Goal: Transaction & Acquisition: Download file/media

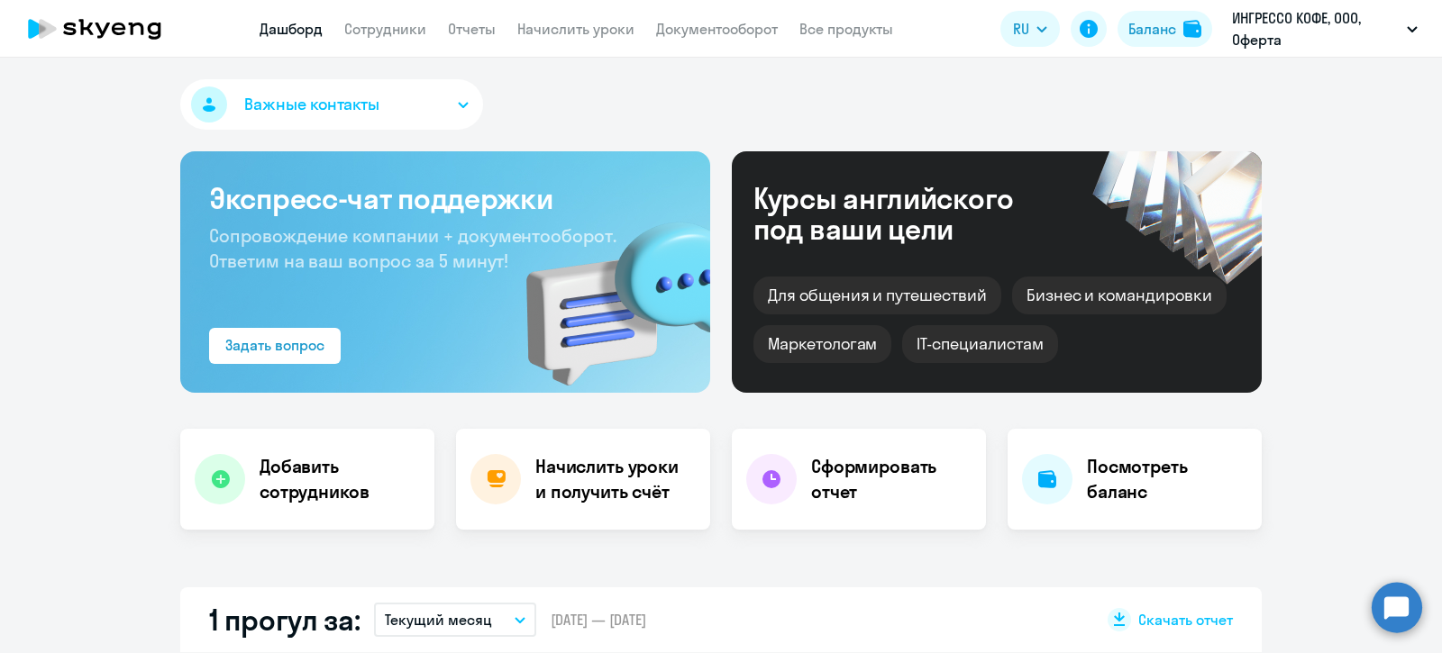
select select "30"
click at [407, 27] on link "Сотрудники" at bounding box center [385, 29] width 82 height 18
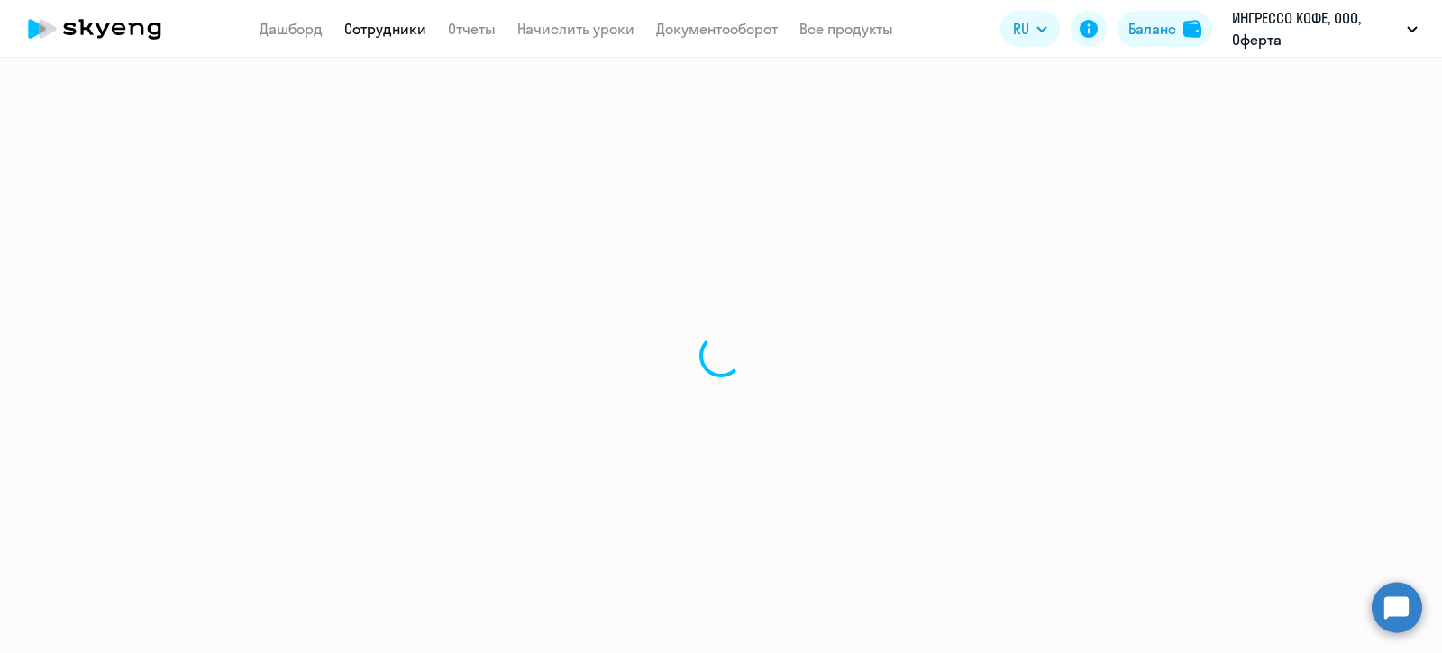
select select "30"
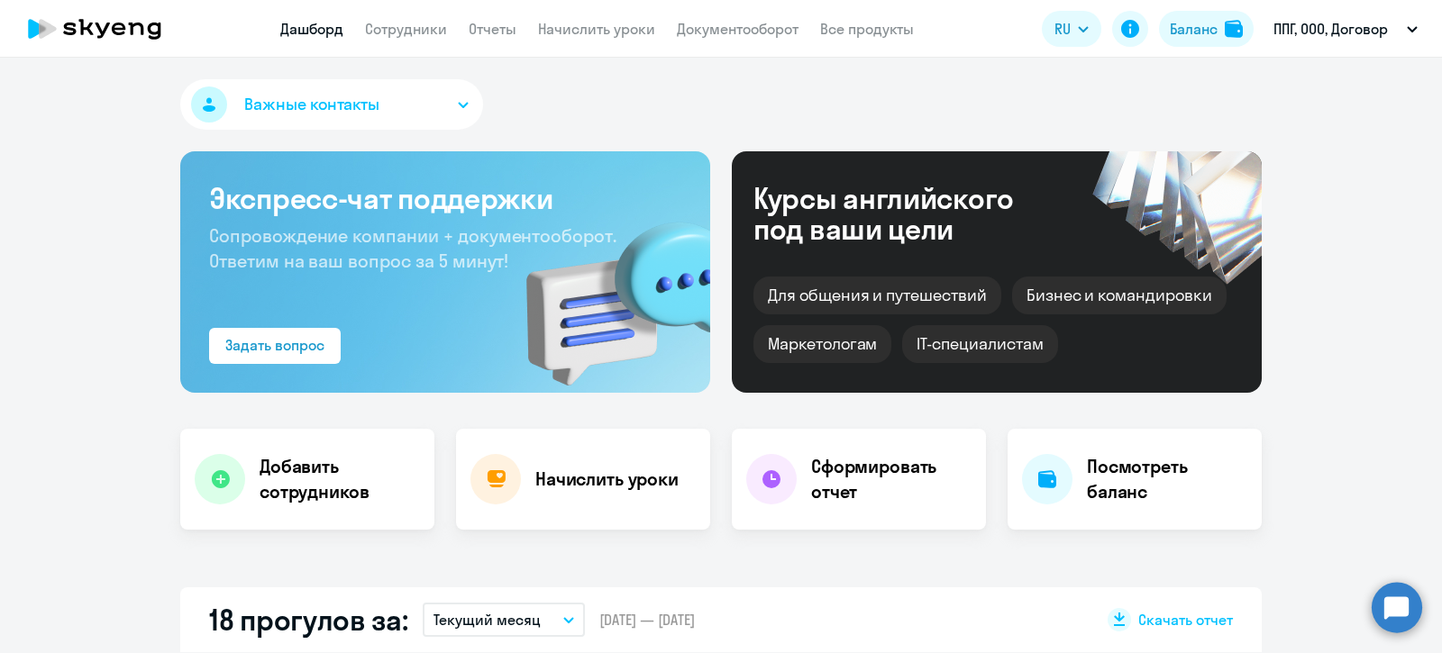
select select "30"
click at [495, 23] on link "Отчеты" at bounding box center [493, 29] width 48 height 18
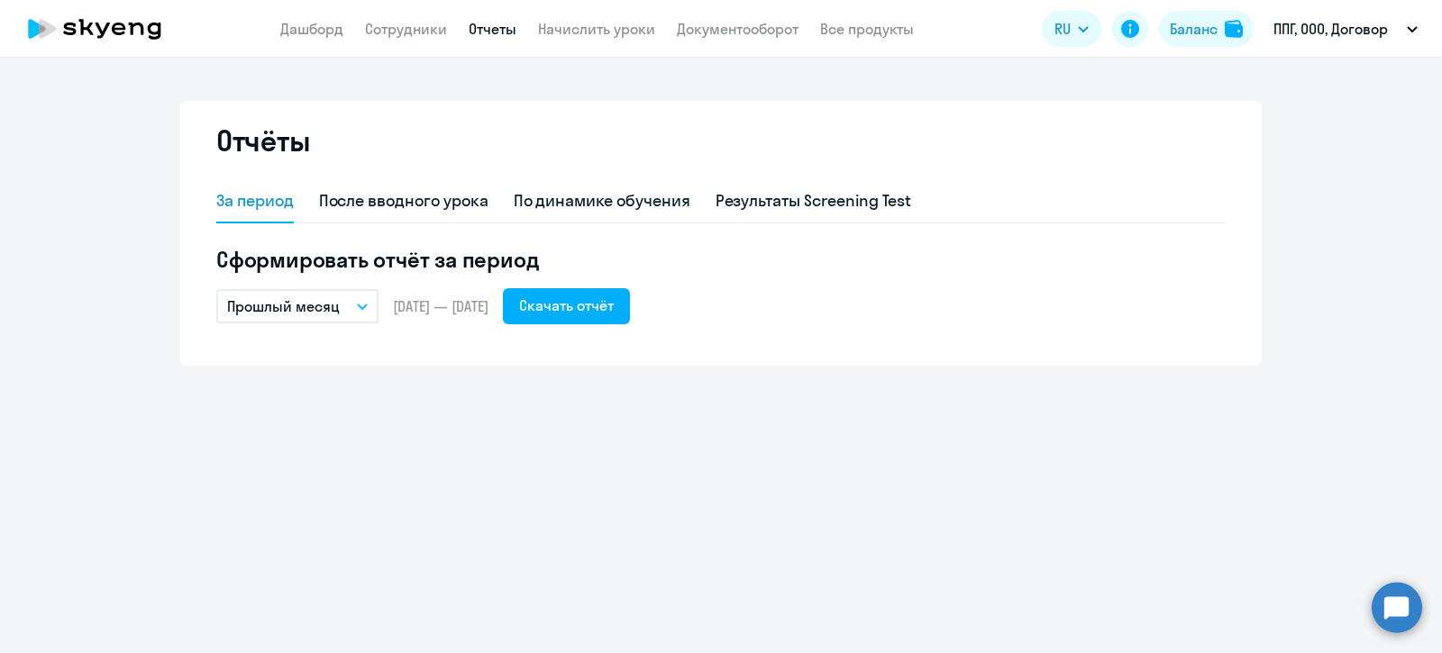
click at [360, 301] on button "Прошлый месяц" at bounding box center [297, 306] width 162 height 34
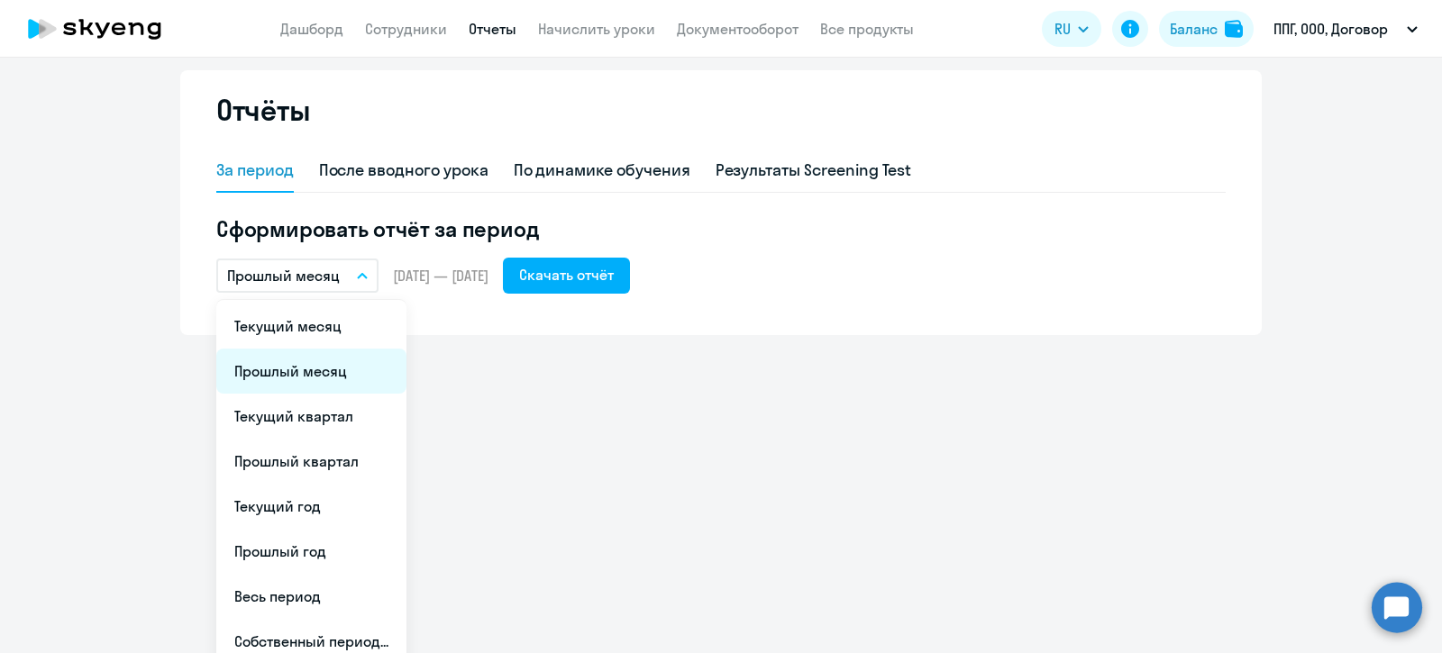
scroll to position [44, 0]
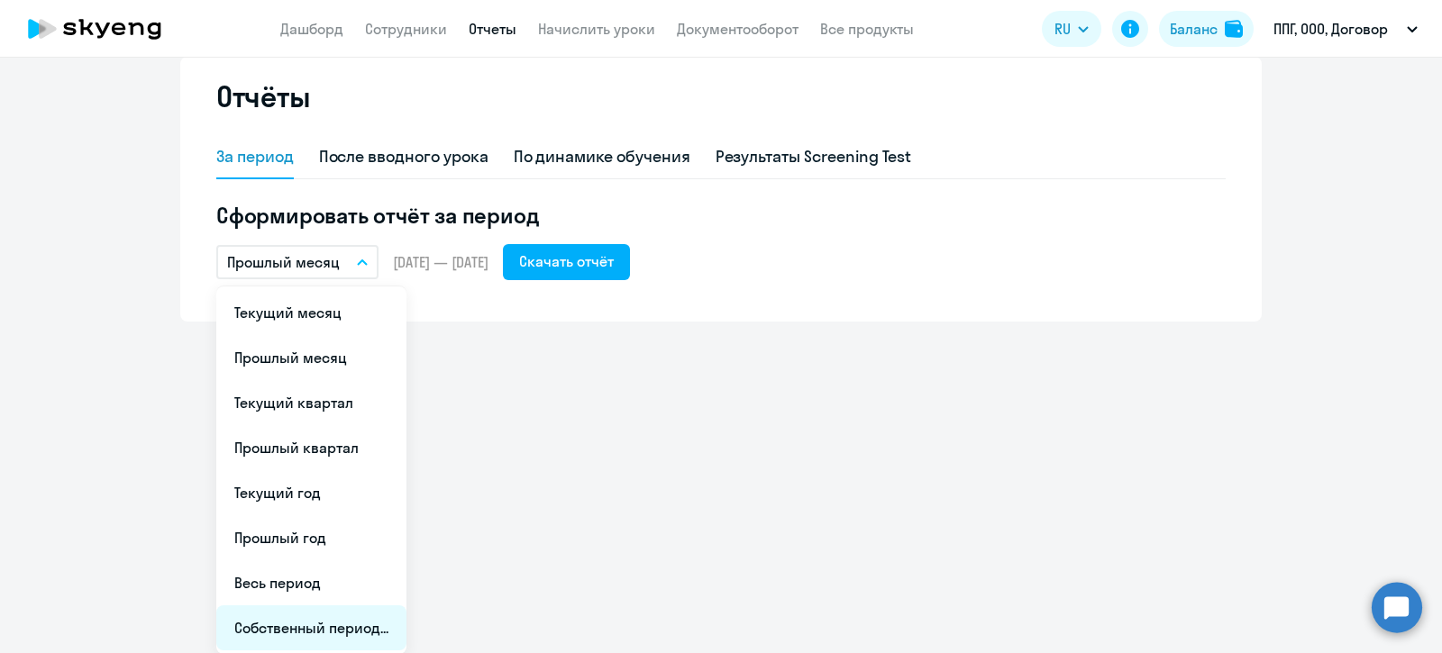
click at [302, 631] on li "Собственный период..." at bounding box center [311, 627] width 190 height 45
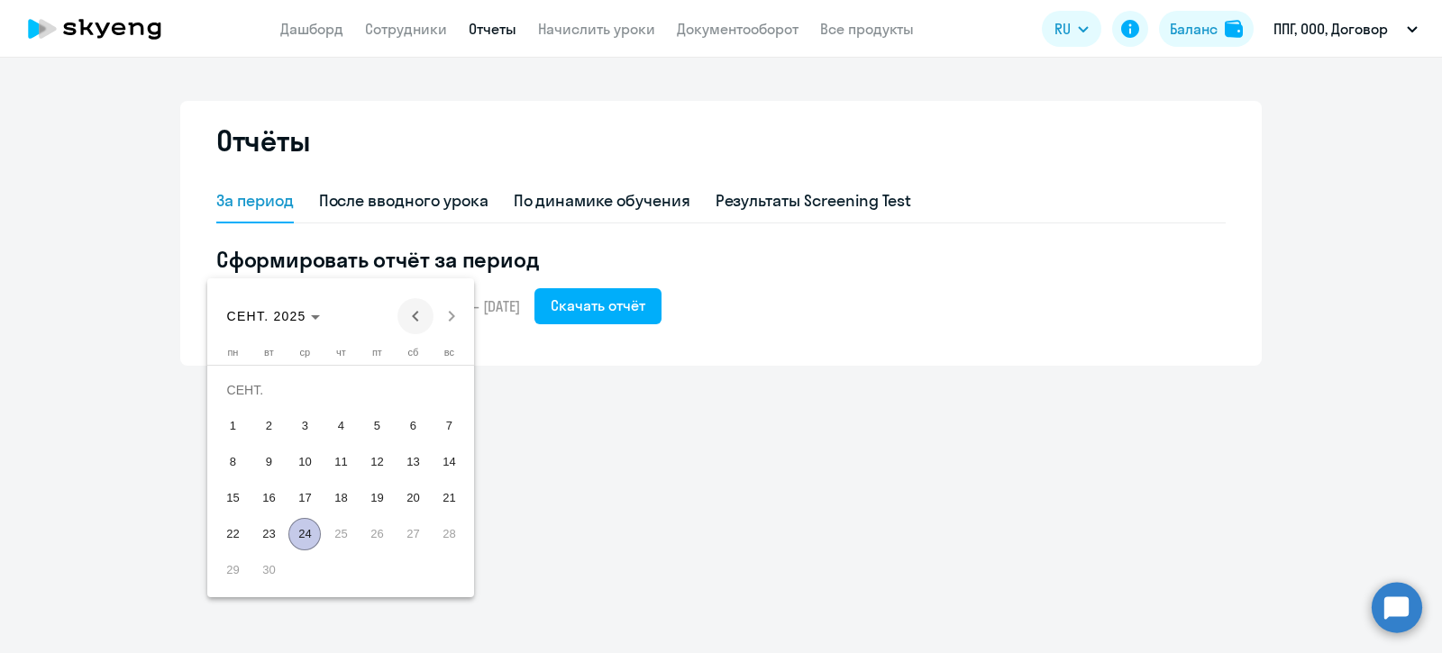
click at [418, 316] on span "Previous month" at bounding box center [415, 316] width 36 height 36
click at [417, 316] on span "Previous month" at bounding box center [415, 316] width 36 height 36
click at [416, 316] on span "Previous month" at bounding box center [415, 316] width 36 height 36
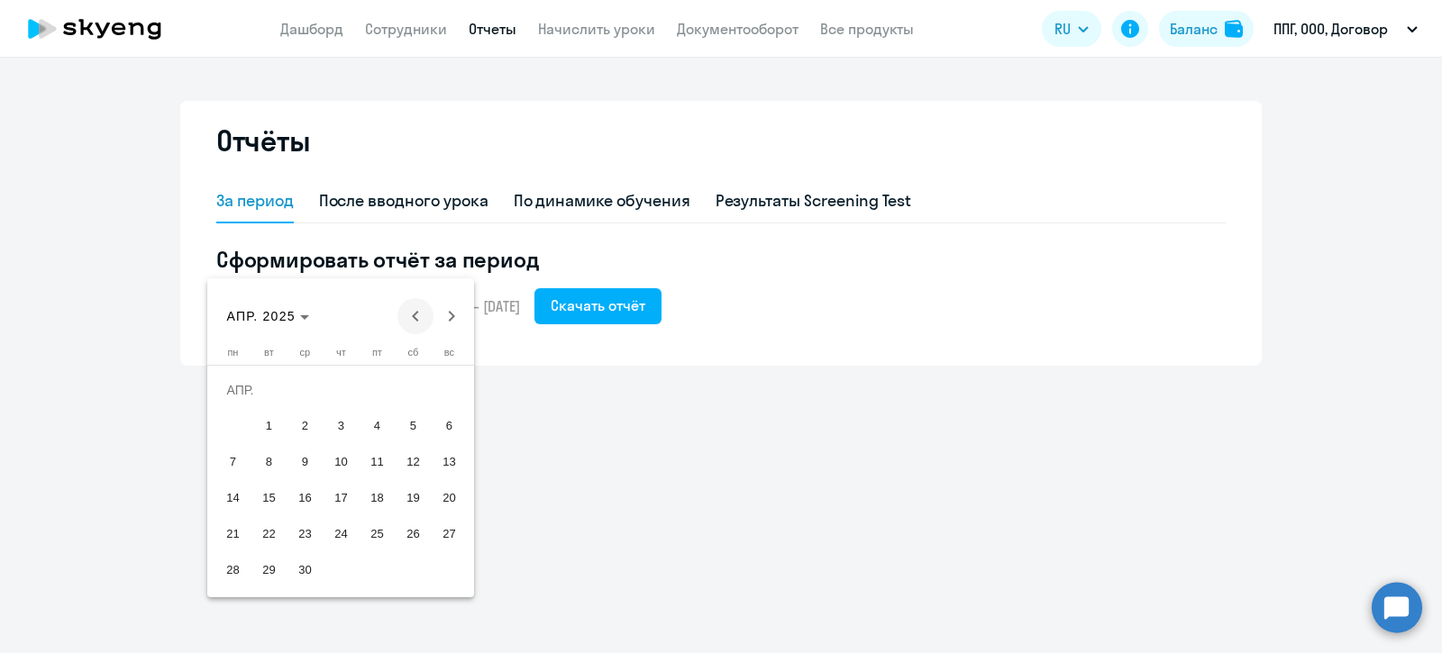
click at [414, 317] on span "Previous month" at bounding box center [415, 316] width 36 height 36
click at [308, 419] on span "1" at bounding box center [304, 426] width 32 height 32
click at [450, 312] on span "Next month" at bounding box center [451, 316] width 36 height 36
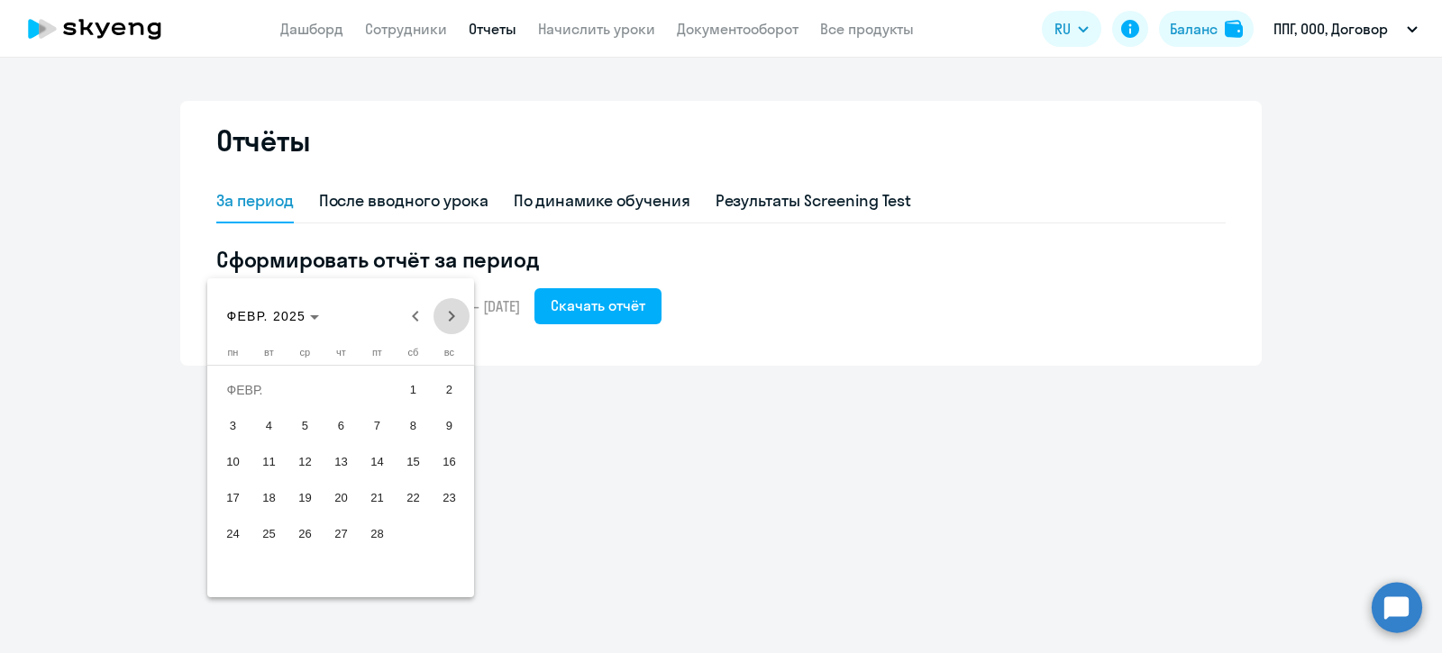
click at [450, 312] on span "Next month" at bounding box center [451, 316] width 36 height 36
click at [231, 569] on span "31" at bounding box center [232, 570] width 32 height 32
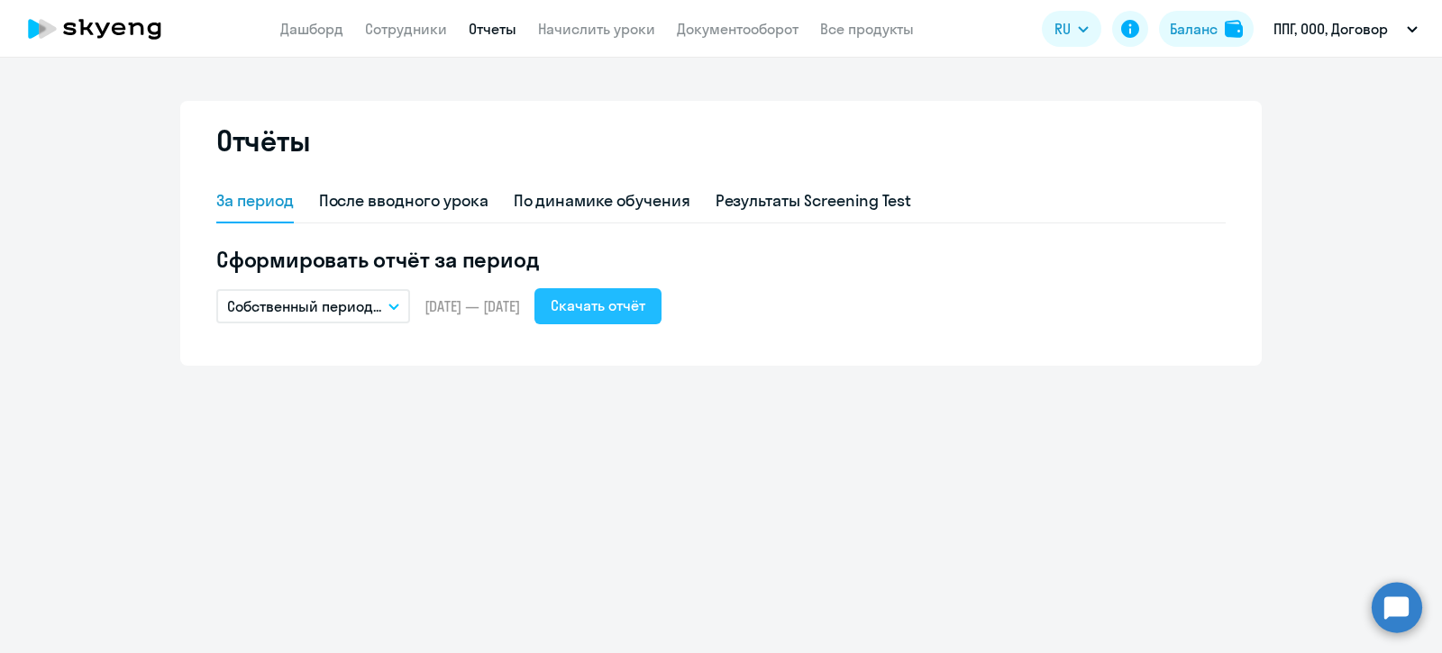
click at [641, 306] on div "Скачать отчёт" at bounding box center [597, 306] width 95 height 22
click at [396, 306] on icon "button" at bounding box center [393, 307] width 9 height 5
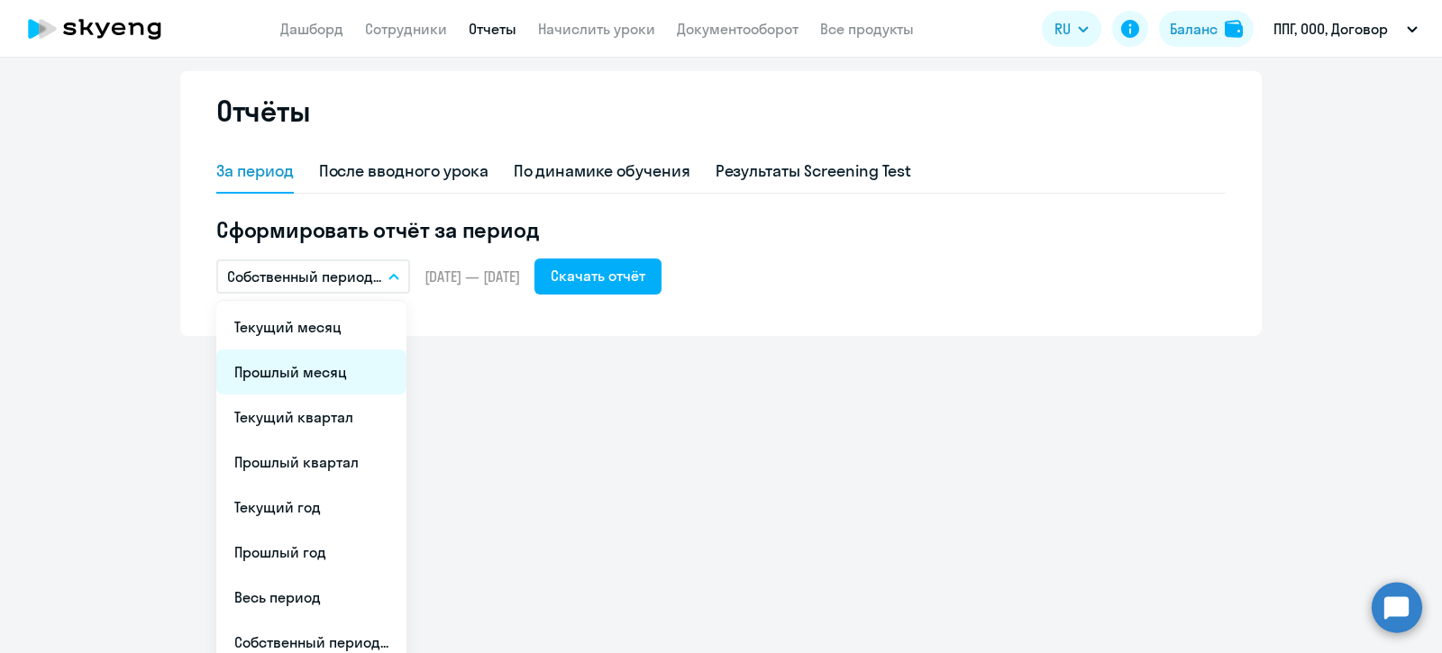
scroll to position [44, 0]
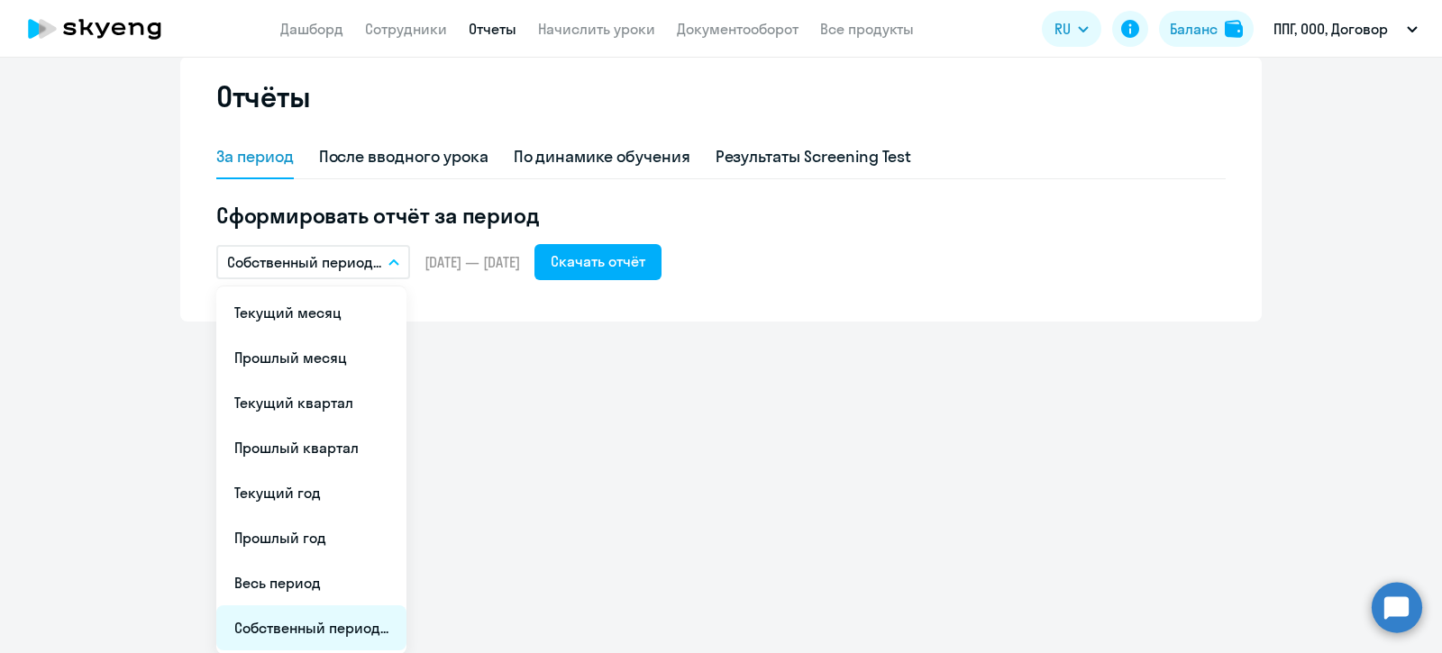
click at [257, 623] on li "Собственный период..." at bounding box center [311, 627] width 190 height 45
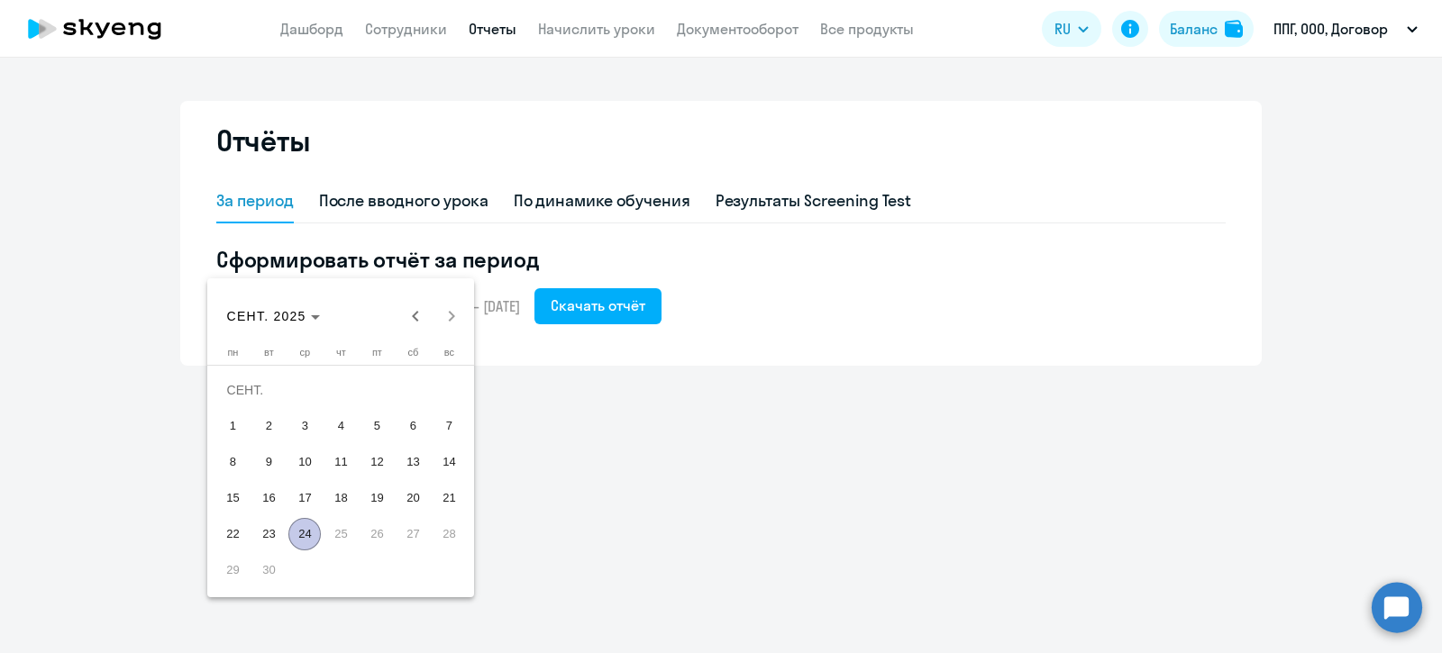
scroll to position [0, 0]
click at [417, 310] on span "Previous month" at bounding box center [415, 316] width 36 height 36
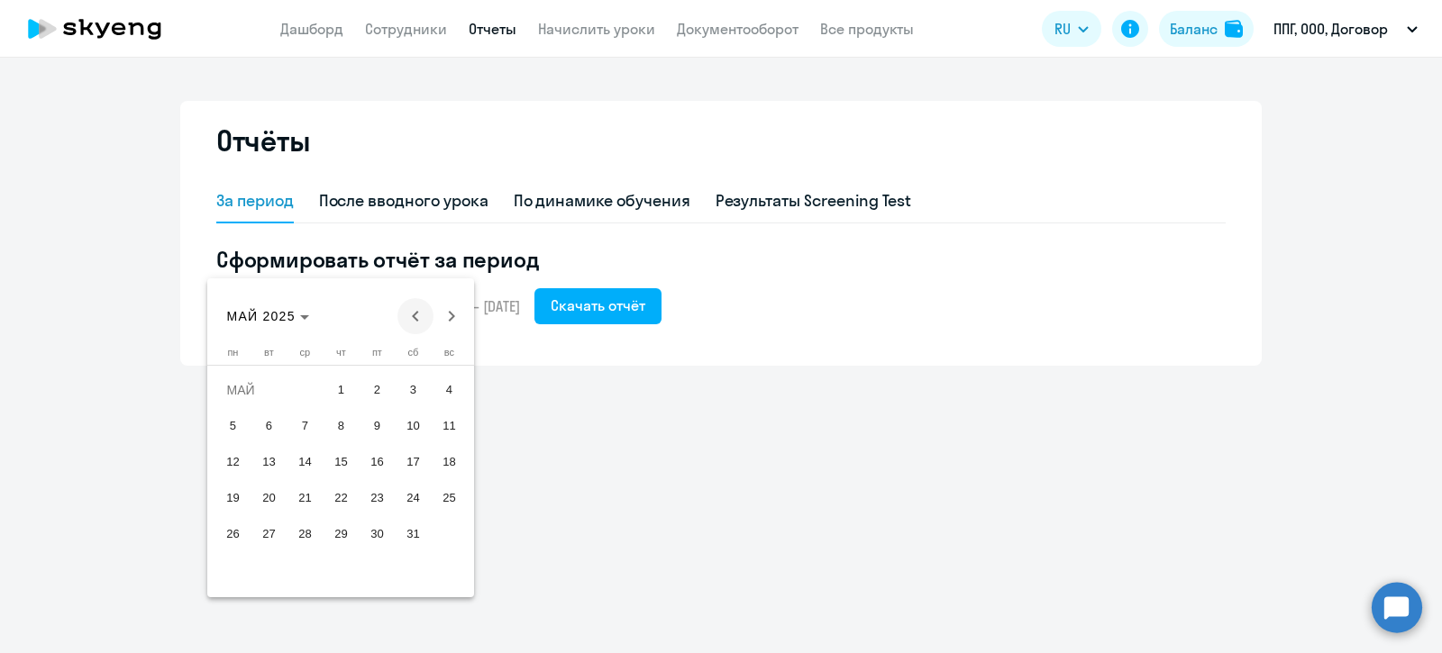
click at [417, 310] on span "Previous month" at bounding box center [415, 316] width 36 height 36
click at [238, 564] on span "31" at bounding box center [232, 570] width 32 height 32
click at [229, 572] on span "31" at bounding box center [232, 570] width 32 height 32
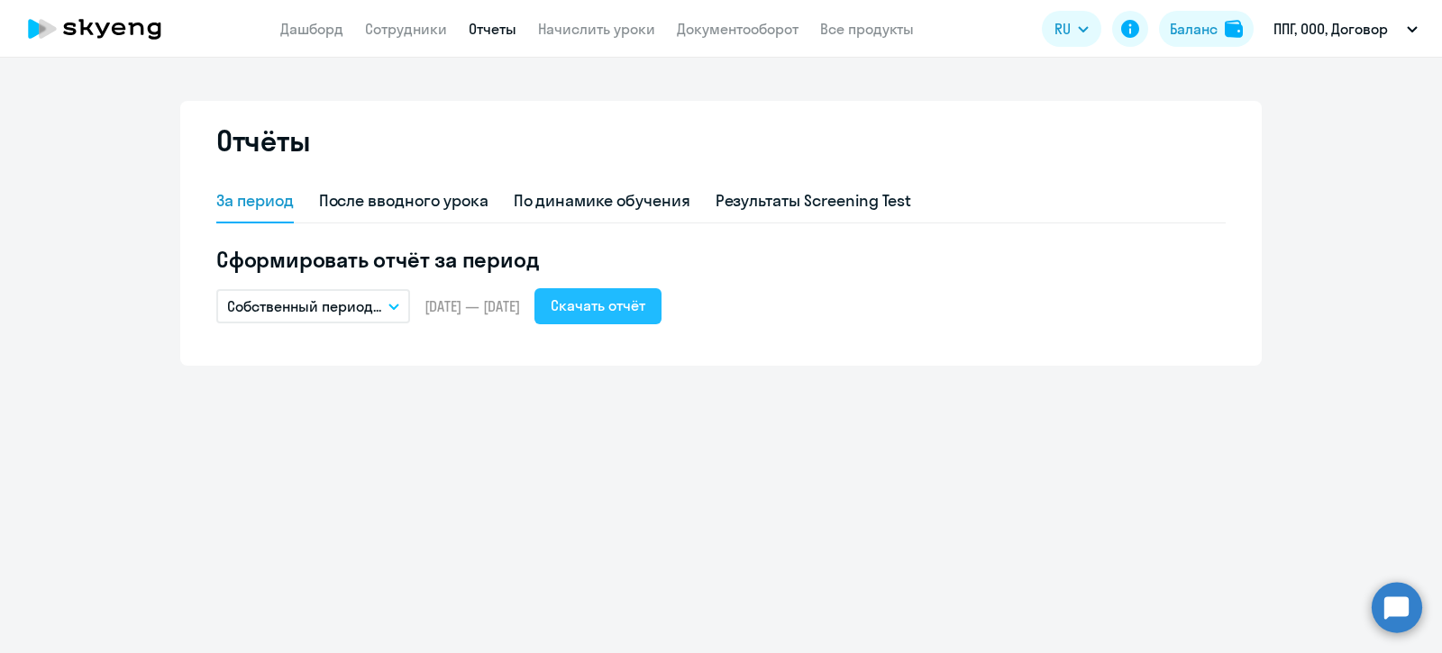
click at [624, 308] on div "Скачать отчёт" at bounding box center [597, 306] width 95 height 22
click at [568, 198] on div "По динамике обучения" at bounding box center [602, 200] width 177 height 23
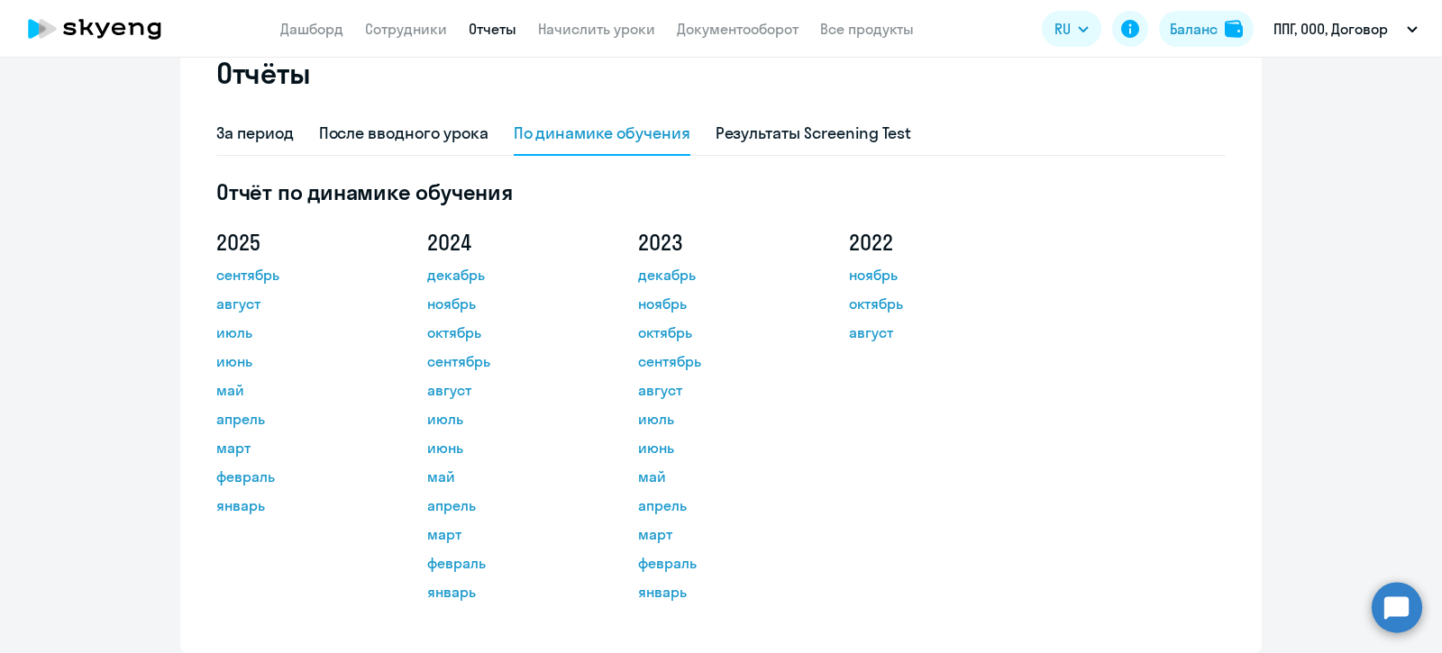
scroll to position [128, 0]
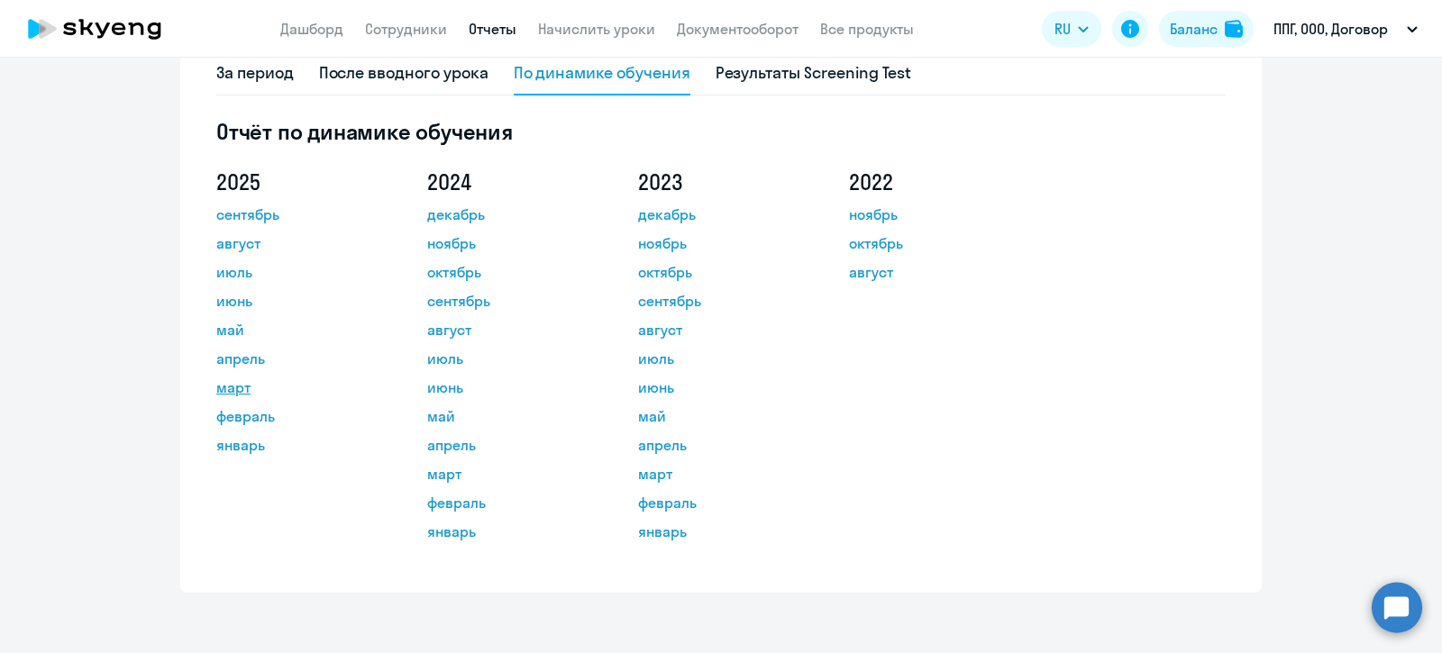
click at [222, 389] on link "март" at bounding box center [297, 388] width 162 height 22
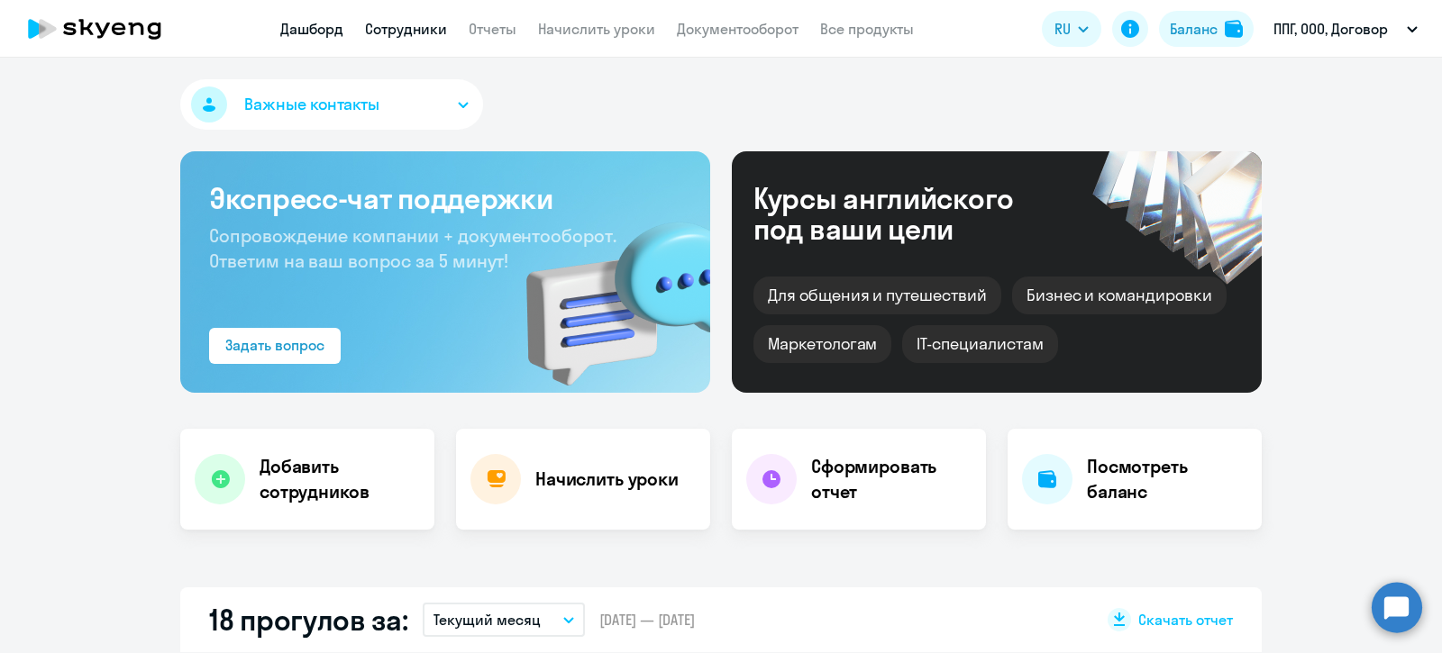
click at [420, 32] on link "Сотрудники" at bounding box center [406, 29] width 82 height 18
select select "30"
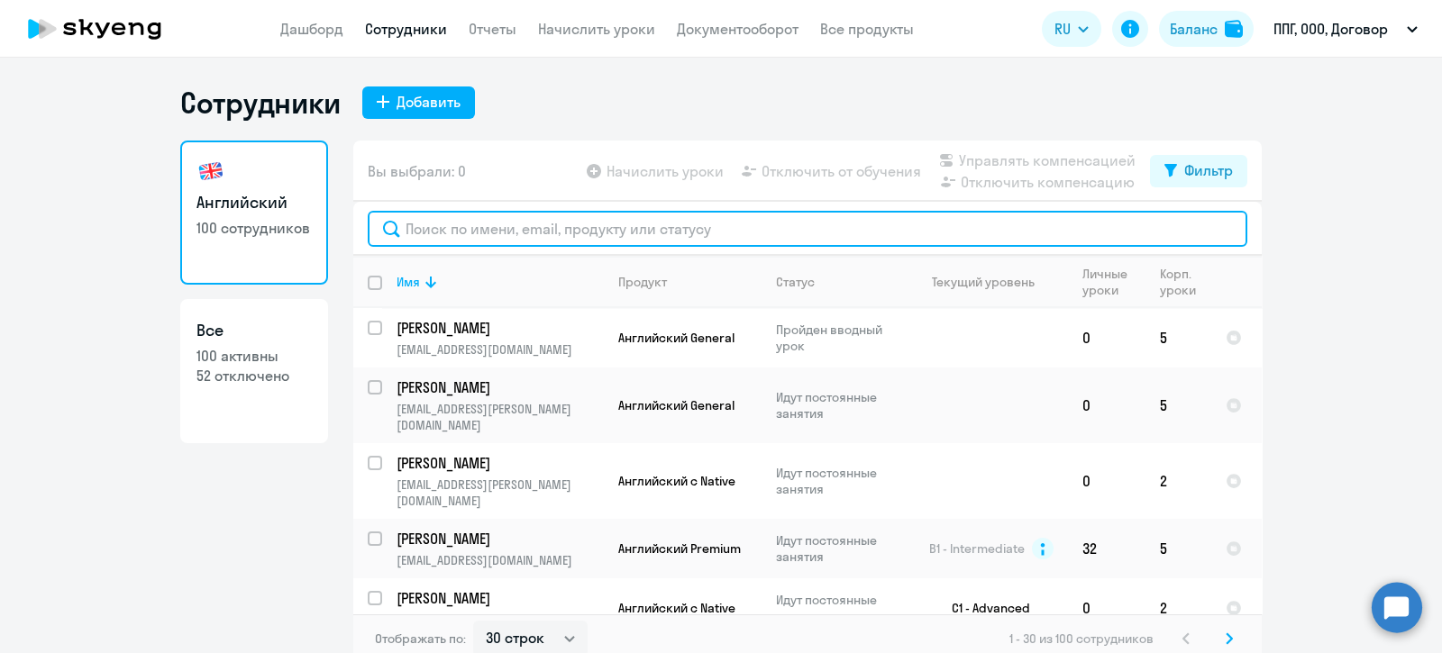
click at [494, 232] on input "text" at bounding box center [807, 229] width 879 height 36
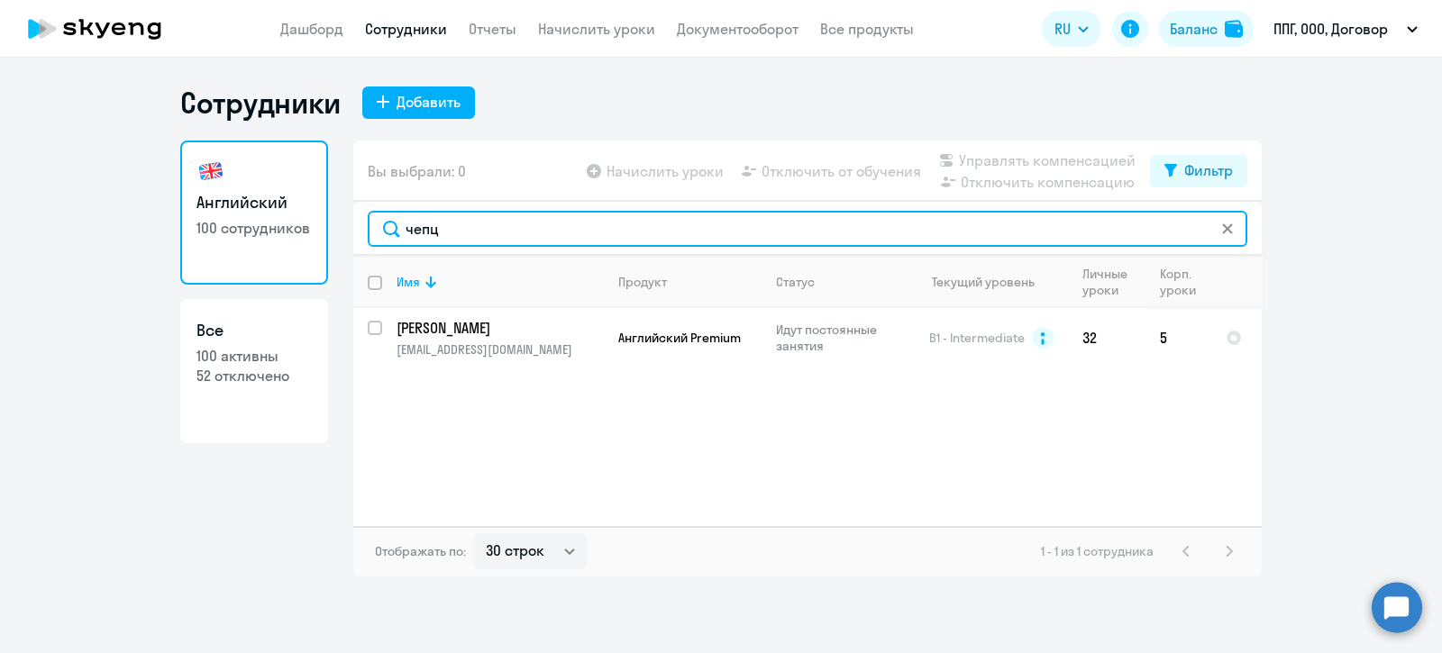
type input "чепц"
